Goal: Information Seeking & Learning: Learn about a topic

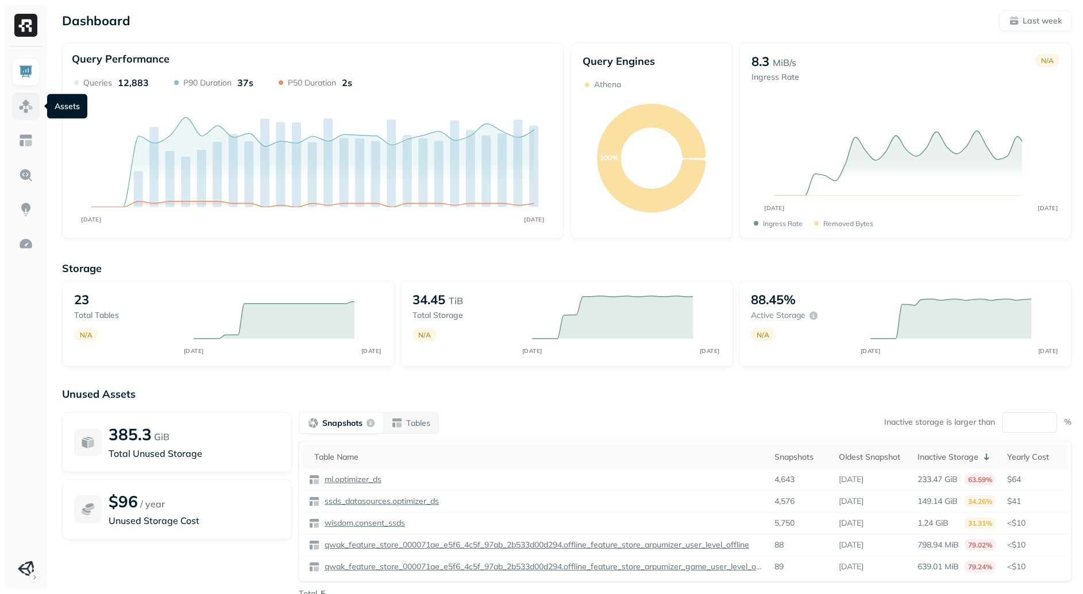
click at [29, 106] on img at bounding box center [25, 106] width 15 height 15
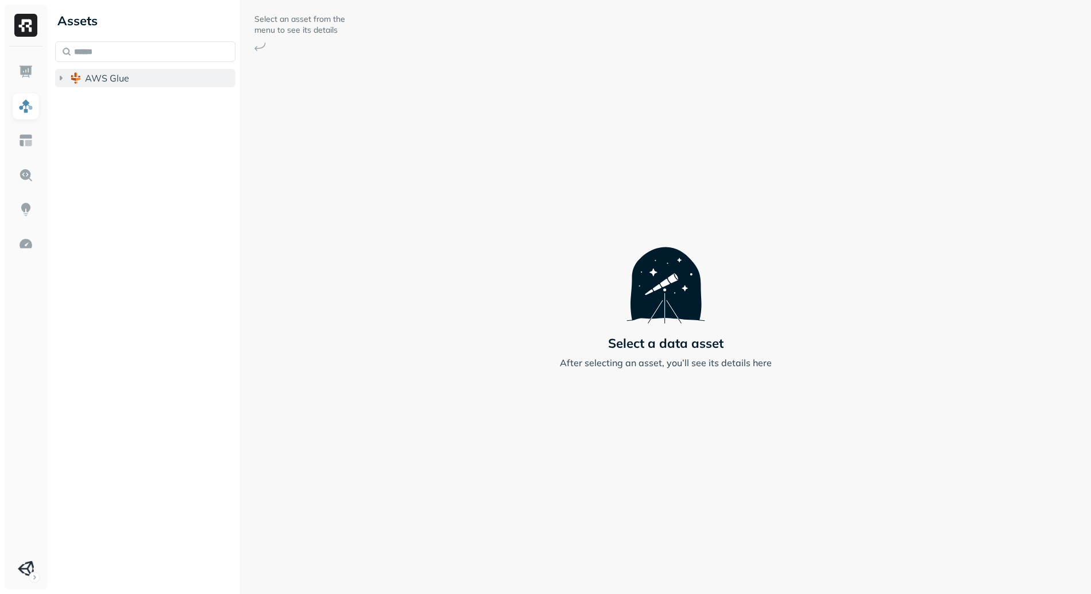
click at [130, 82] on button "AWS Glue" at bounding box center [145, 78] width 180 height 18
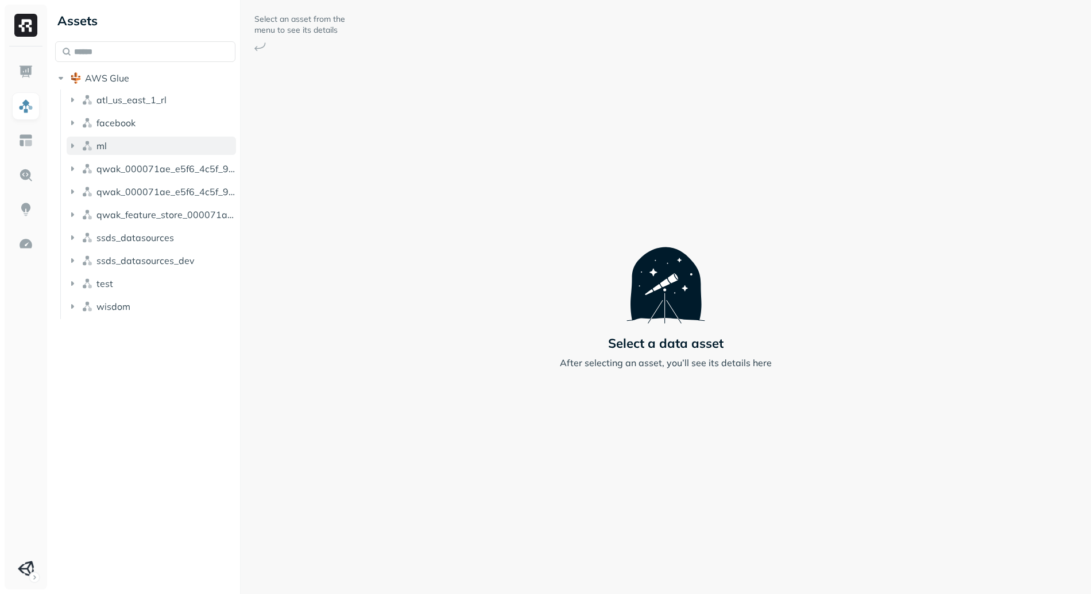
click at [140, 141] on button "ml" at bounding box center [151, 146] width 169 height 18
click at [156, 161] on button "Tables ( 1 )" at bounding box center [157, 168] width 159 height 18
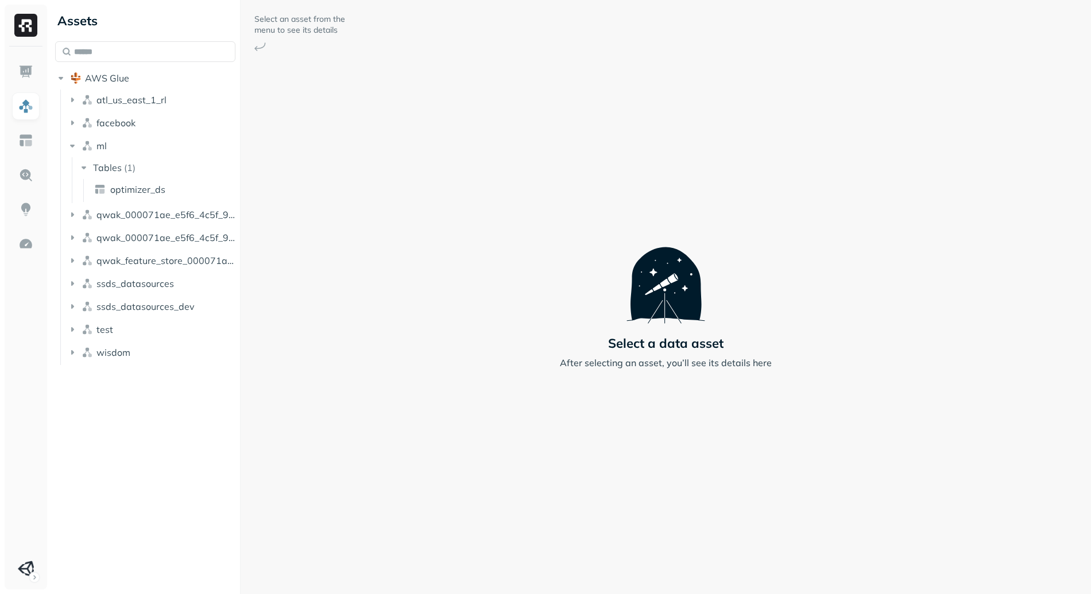
click at [163, 226] on ul "atl_us_east_1_rl facebook ml Tables ( 1 ) optimizer_ds qwak_000071ae_e5f6_4c5f_…" at bounding box center [148, 228] width 176 height 276
click at [167, 215] on span "qwak_000071ae_e5f6_4c5f_97ab_2b533d00d294_analytics_data" at bounding box center [166, 214] width 140 height 11
click at [164, 239] on button "Tables ( 5 )" at bounding box center [157, 236] width 159 height 18
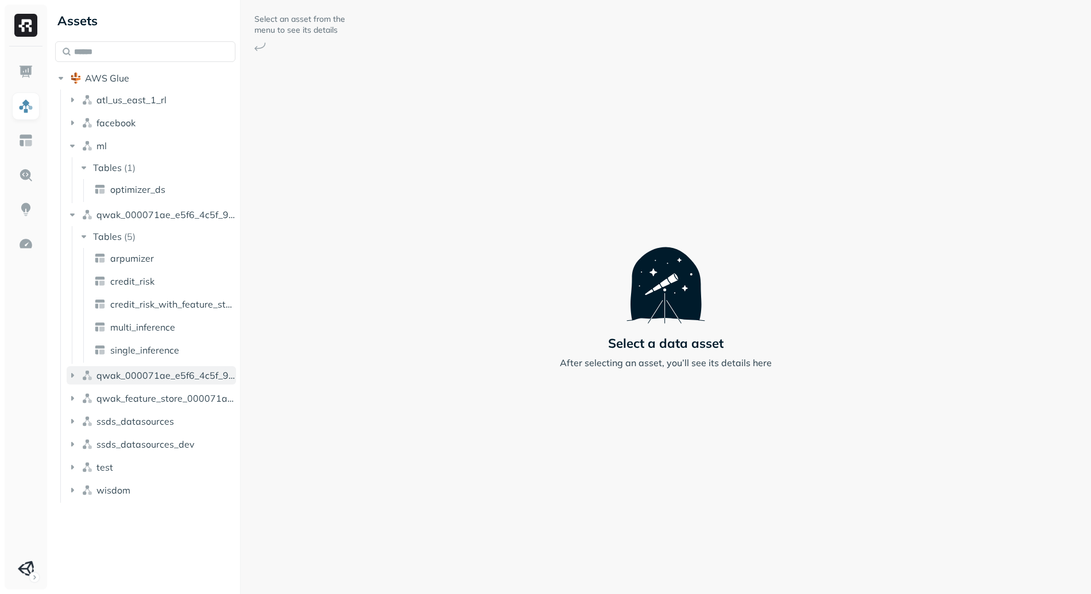
click at [179, 366] on button "qwak_000071ae_e5f6_4c5f_97ab_2b533d00d294_analytics_data_view" at bounding box center [151, 375] width 169 height 18
click at [172, 407] on li "Views ( 5 )" at bounding box center [157, 398] width 159 height 21
click at [172, 397] on button "Views ( 5 )" at bounding box center [157, 397] width 159 height 18
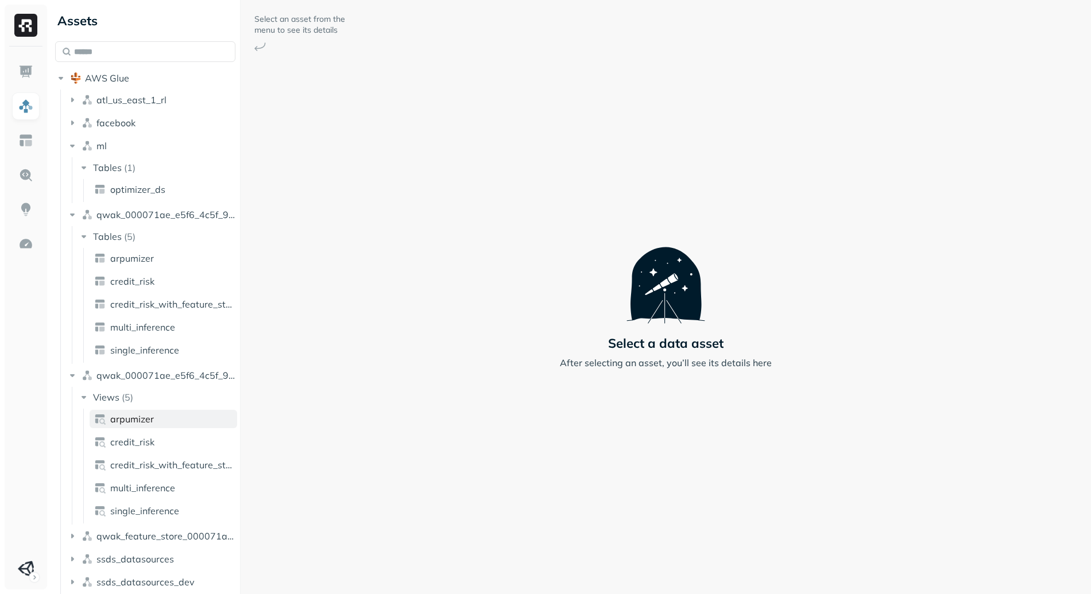
click at [164, 419] on link "arpumizer" at bounding box center [164, 419] width 148 height 18
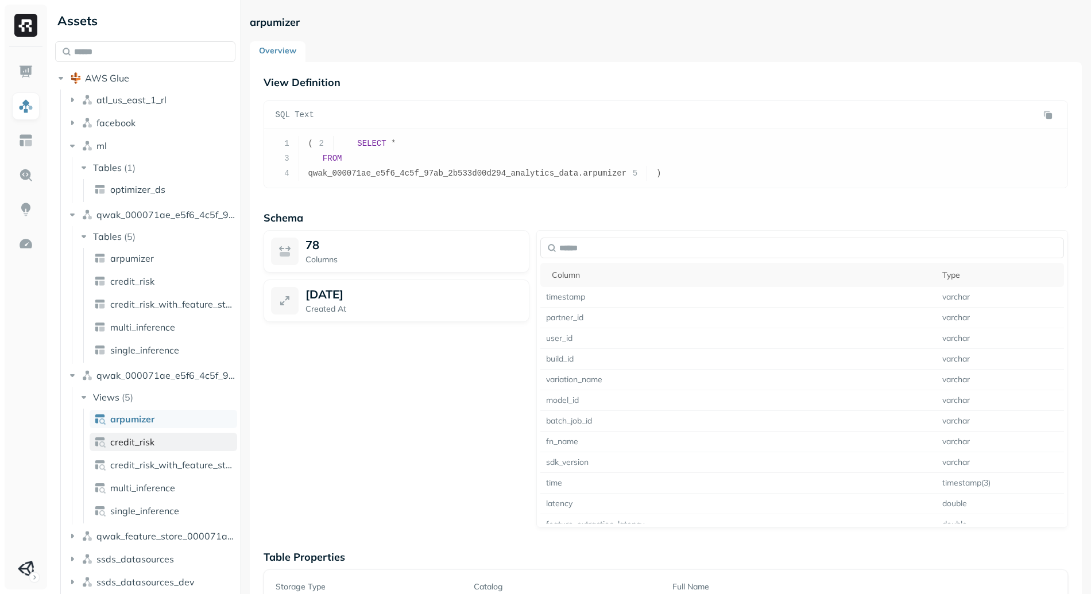
scroll to position [43, 0]
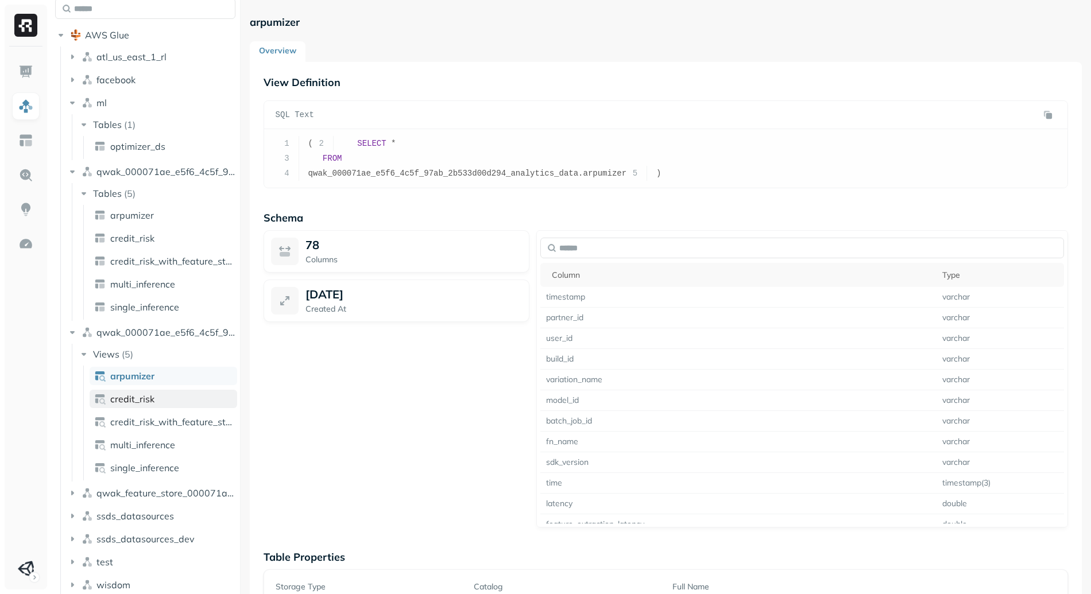
click at [169, 400] on link "credit_risk" at bounding box center [164, 399] width 148 height 18
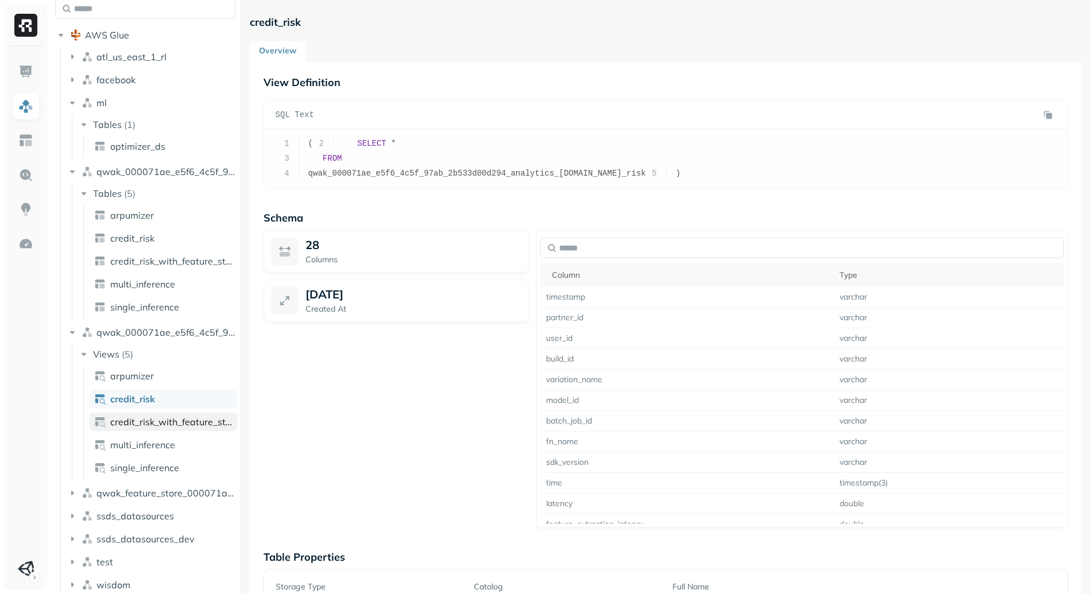
scroll to position [51, 0]
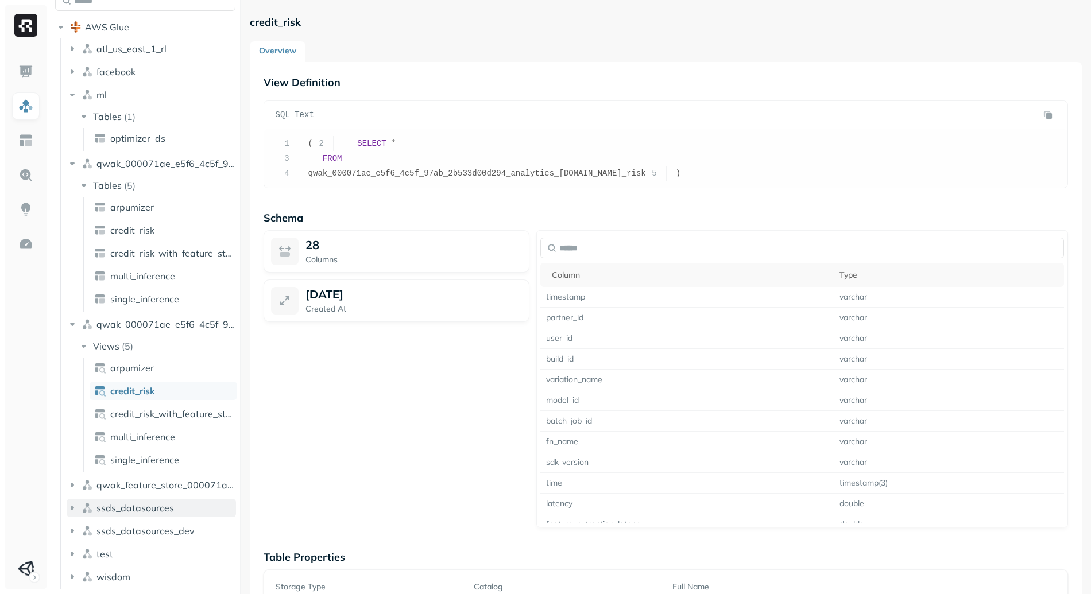
click at [172, 510] on span "ssds_datasources" at bounding box center [135, 507] width 78 height 11
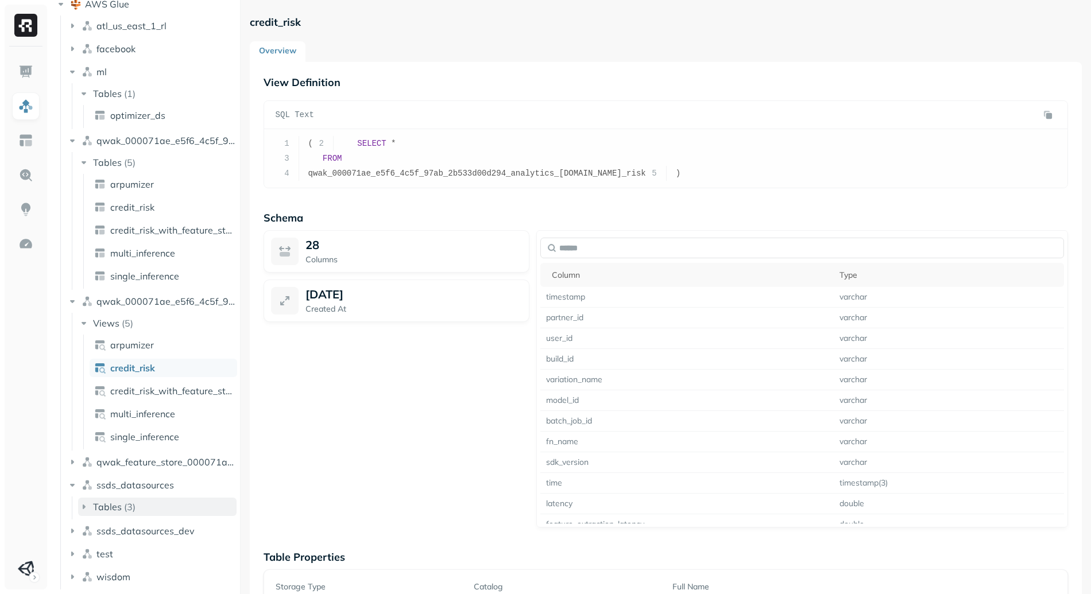
click at [154, 507] on button "Tables ( 3 )" at bounding box center [157, 507] width 159 height 18
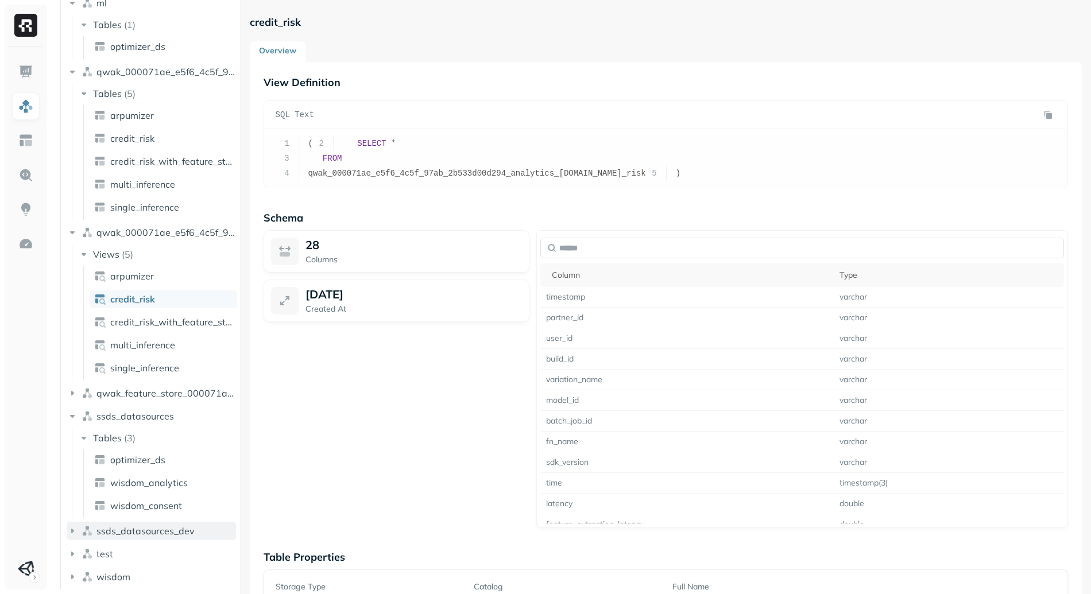
click at [165, 531] on span "ssds_datasources_dev" at bounding box center [145, 530] width 98 height 11
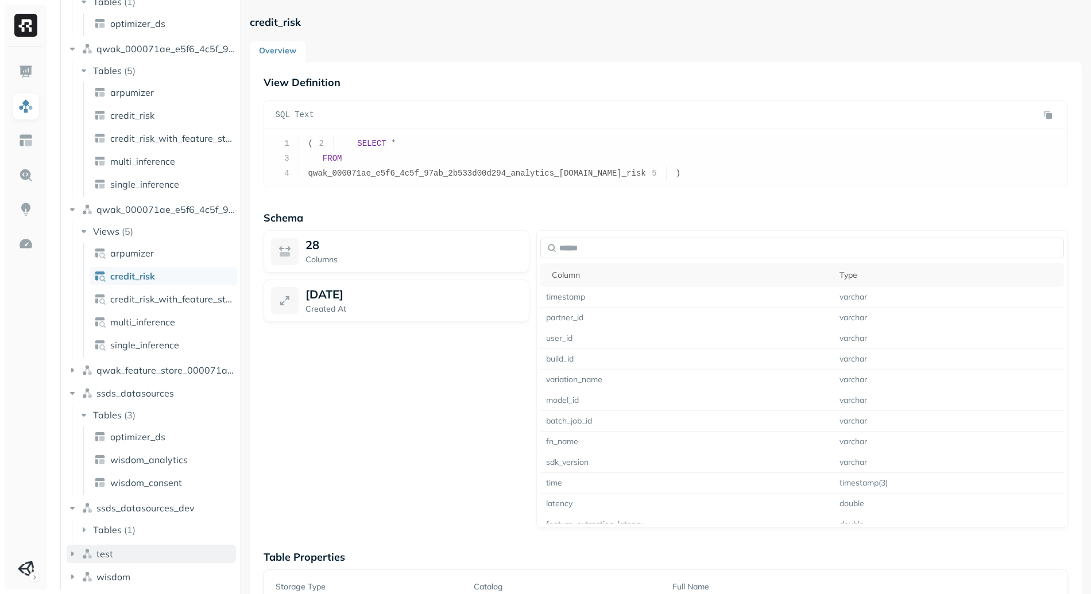
click at [150, 552] on button "test" at bounding box center [151, 554] width 169 height 18
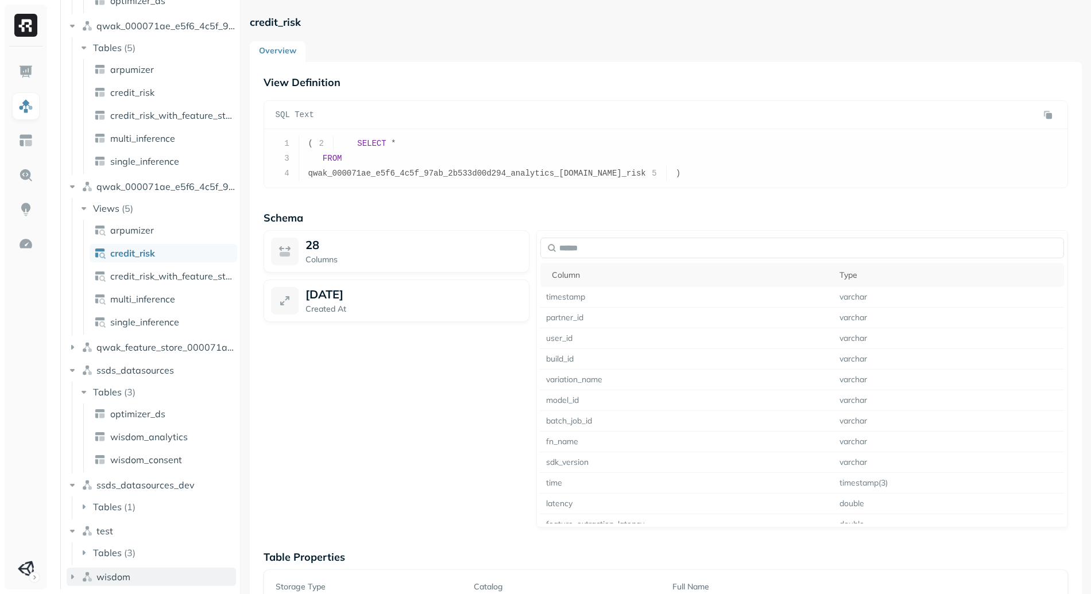
click at [145, 571] on button "wisdom" at bounding box center [151, 577] width 169 height 18
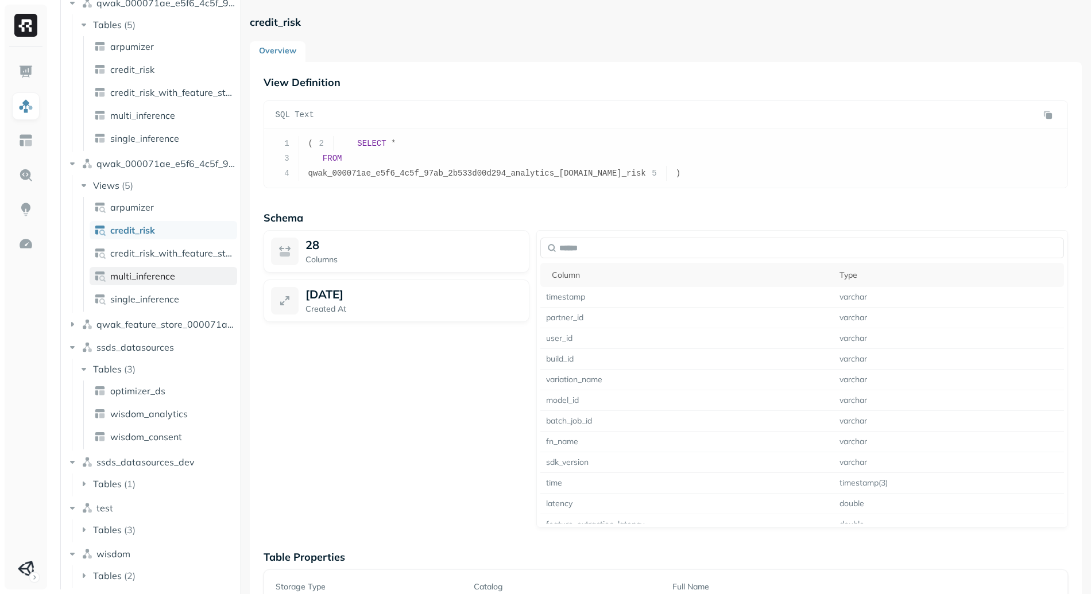
scroll to position [0, 0]
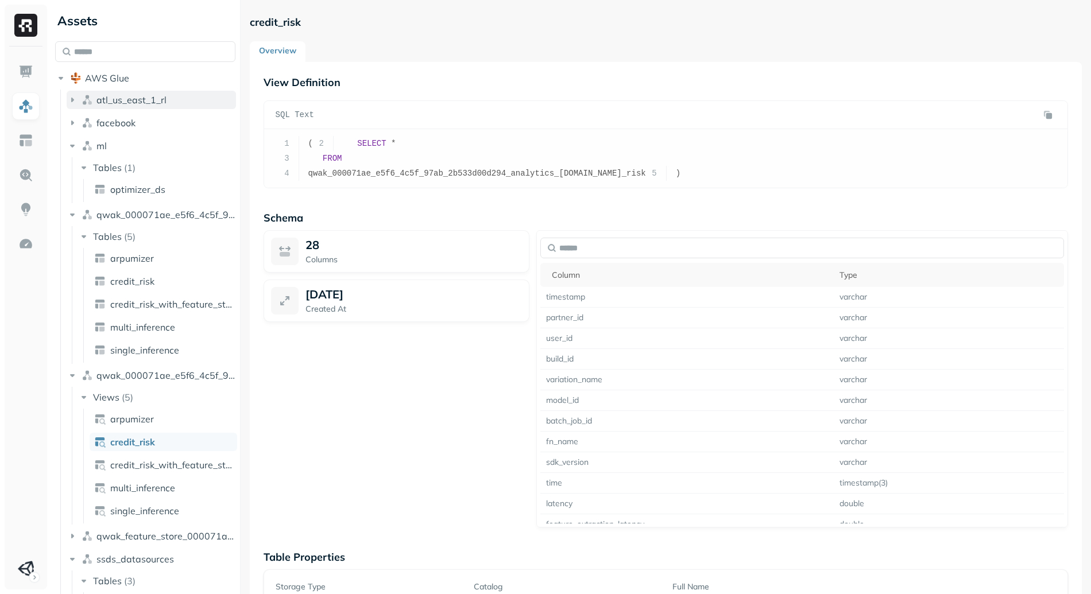
click at [118, 106] on button "atl_us_east_1_rl" at bounding box center [151, 100] width 169 height 18
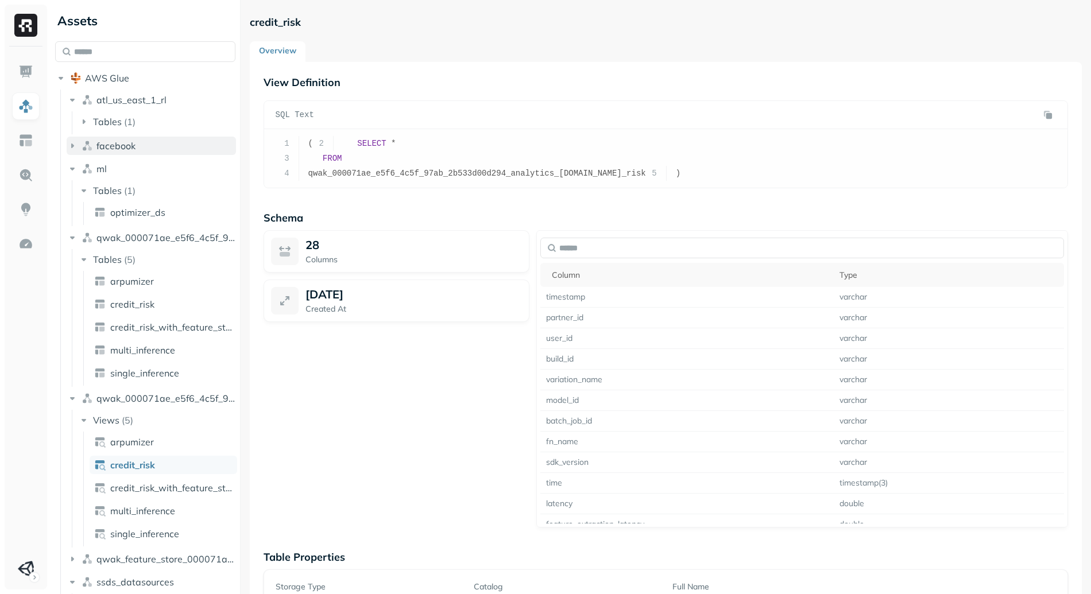
click at [135, 144] on span "facebook" at bounding box center [115, 145] width 39 height 11
